Goal: Information Seeking & Learning: Check status

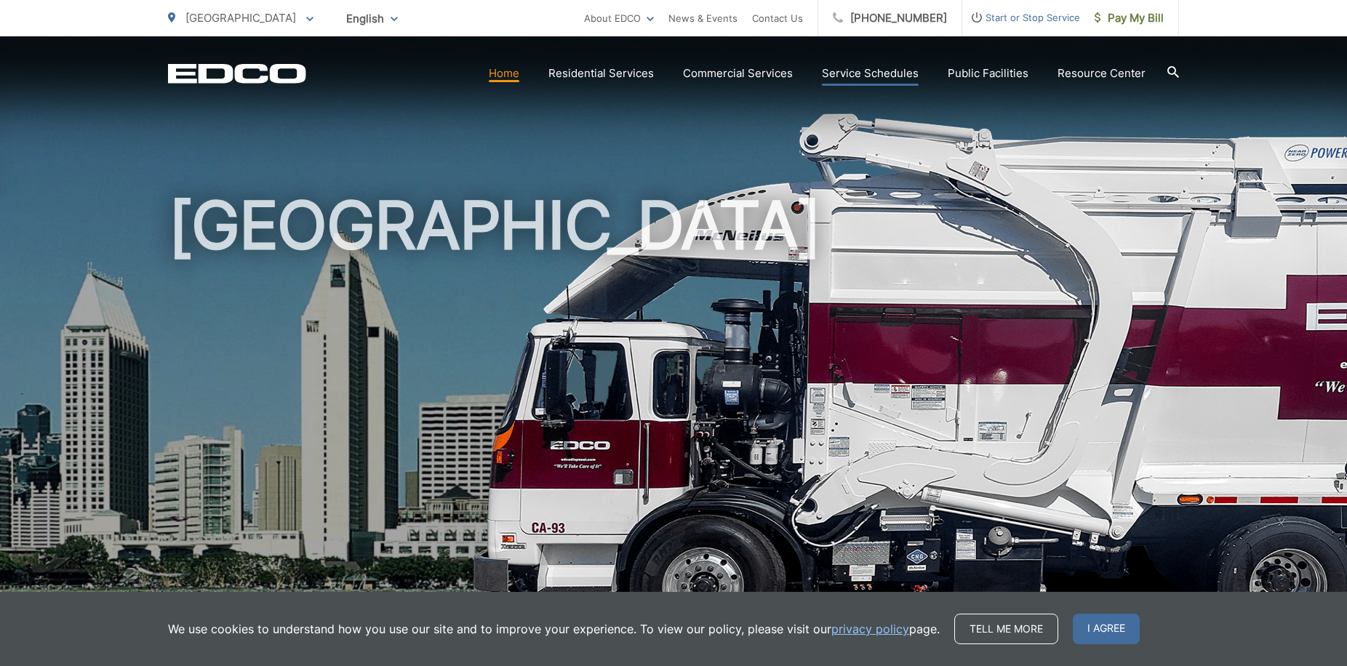
click at [856, 73] on link "Service Schedules" at bounding box center [870, 73] width 97 height 17
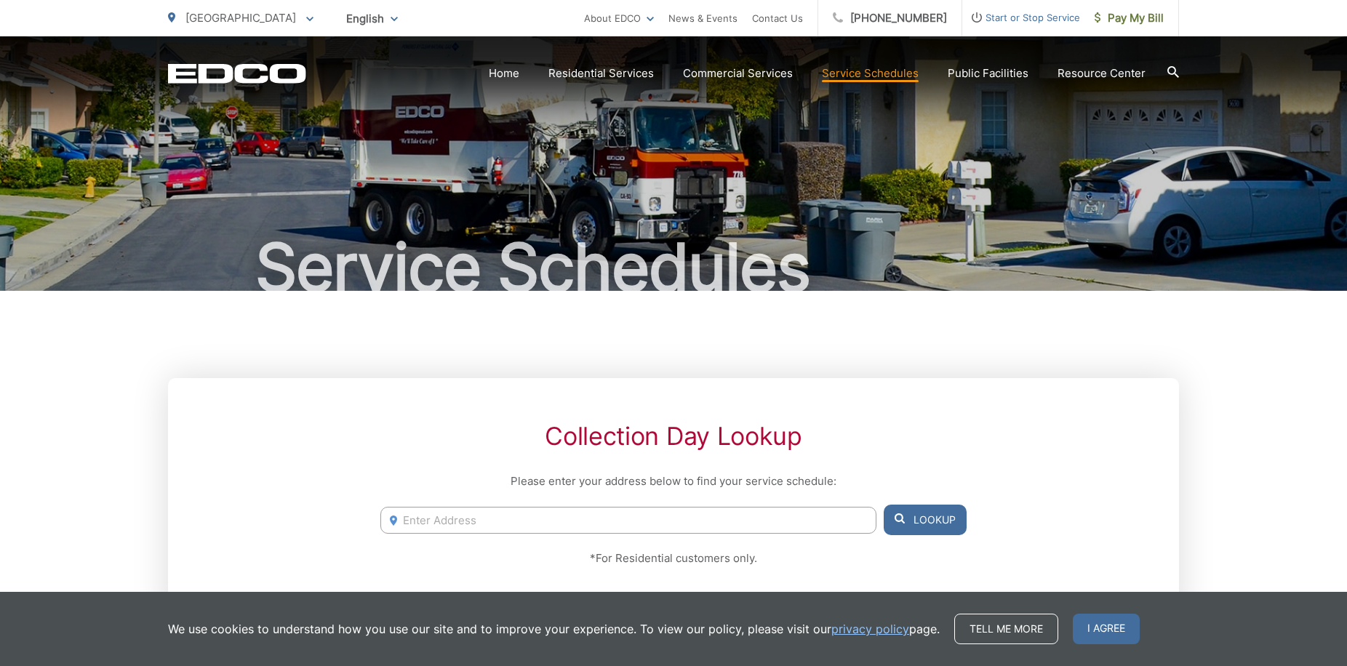
click at [528, 524] on input "Enter Address" at bounding box center [628, 520] width 496 height 27
type input "124"
click at [459, 520] on input "124" at bounding box center [628, 520] width 496 height 27
click at [913, 516] on button "Lookup" at bounding box center [925, 520] width 83 height 31
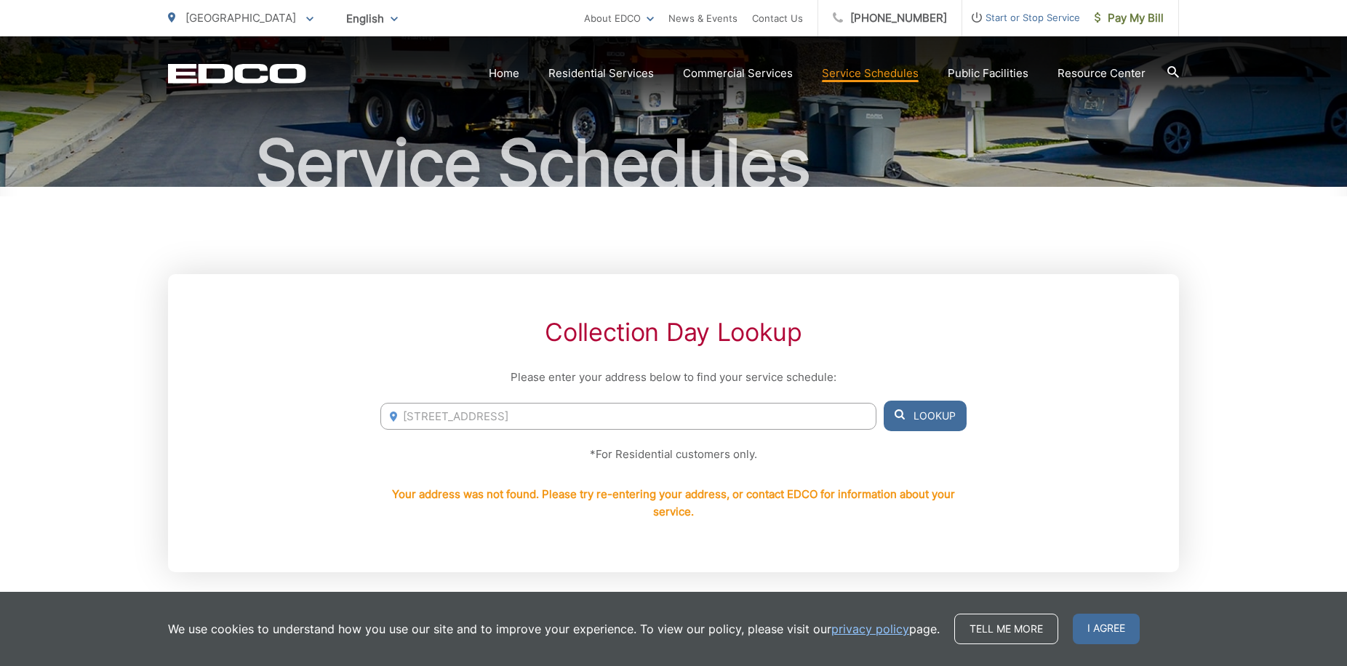
scroll to position [265, 0]
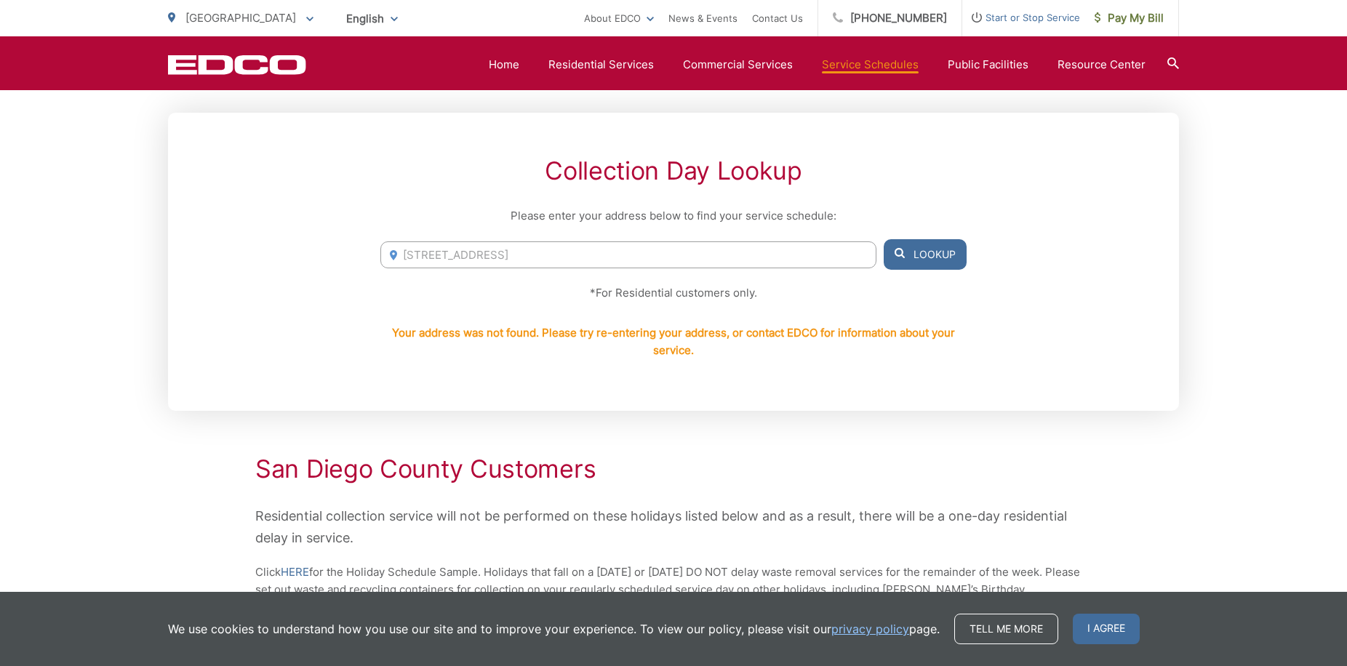
click at [510, 256] on input "1241 coast blvd, San Diego, CA 92037" at bounding box center [628, 254] width 496 height 27
drag, startPoint x: 634, startPoint y: 255, endPoint x: 337, endPoint y: 248, distance: 297.5
click at [337, 248] on div "Collection Day Lookup Please enter your address below to find your service sche…" at bounding box center [673, 262] width 1011 height 298
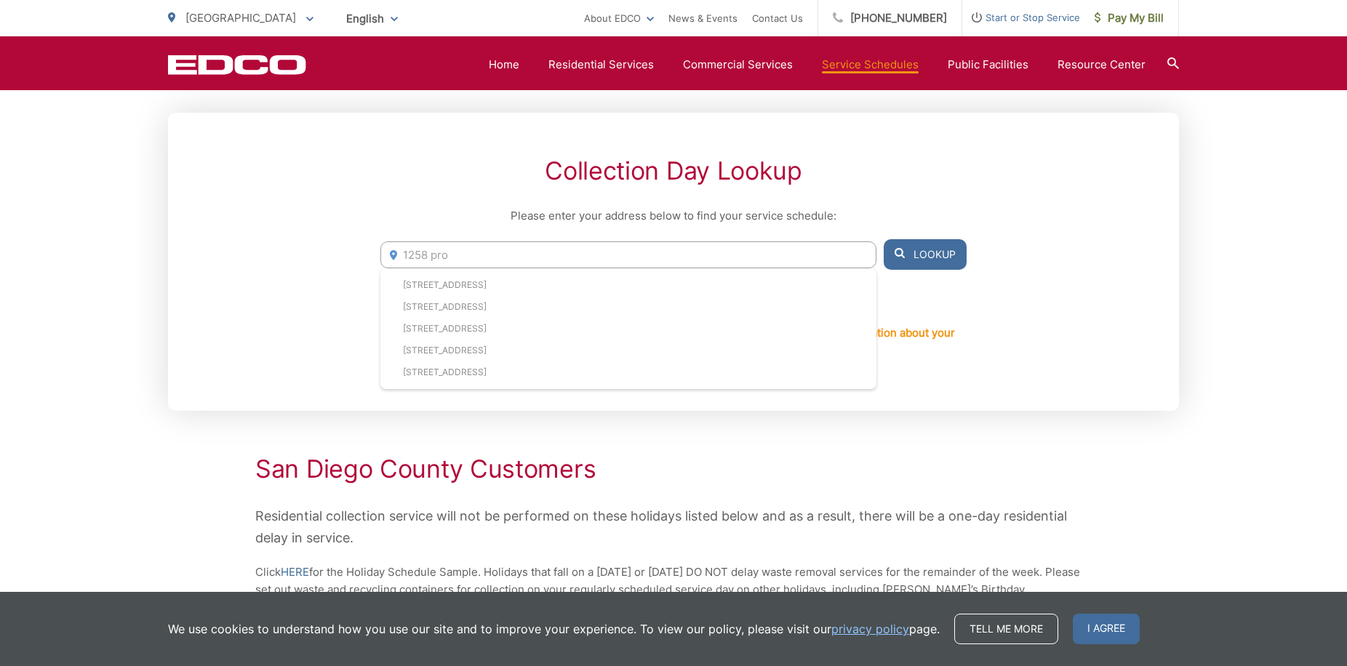
type input "1258 pro"
